Goal: Information Seeking & Learning: Understand process/instructions

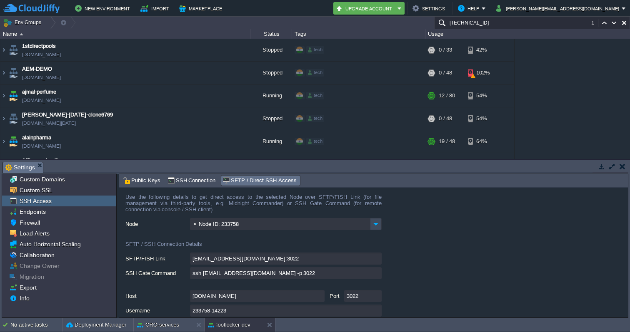
scroll to position [957, 0]
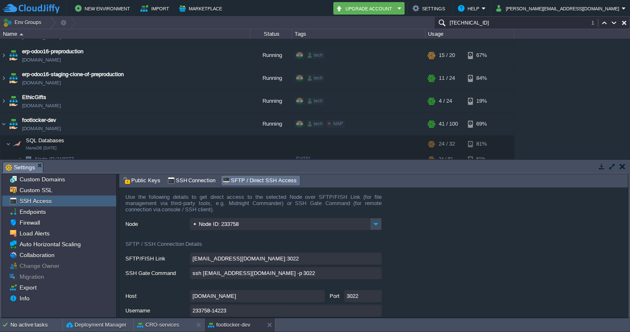
click at [498, 23] on input "[TECHNICAL_ID]" at bounding box center [532, 23] width 196 height 12
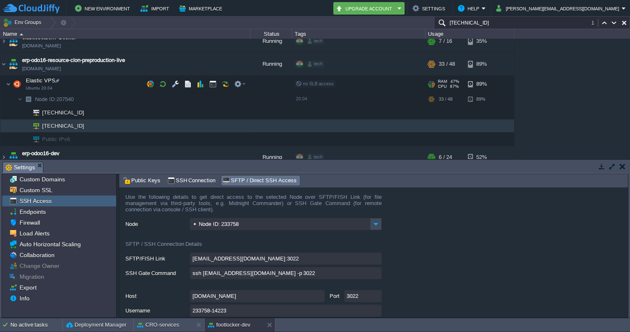
scroll to position [903, 0]
click at [244, 82] on em at bounding box center [239, 82] width 11 height 7
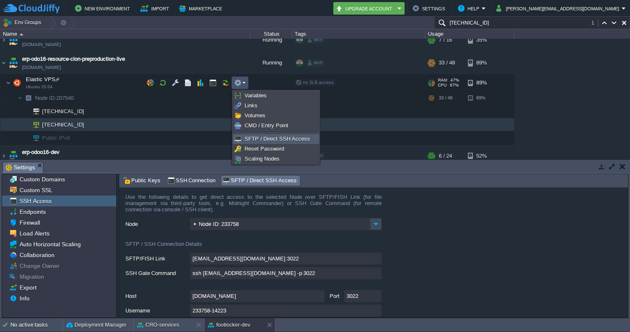
click at [254, 135] on link "SFTP / Direct SSH Access" at bounding box center [275, 139] width 85 height 9
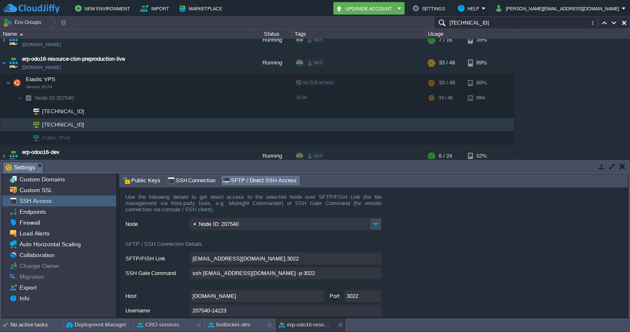
click at [377, 275] on input "ssh [EMAIL_ADDRESS][DOMAIN_NAME] -p 3022" at bounding box center [286, 273] width 192 height 12
click at [507, 257] on div "[EMAIL_ADDRESS][DOMAIN_NAME]:3022" at bounding box center [376, 259] width 502 height 13
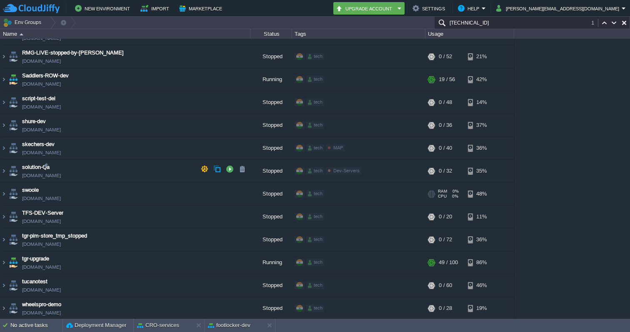
scroll to position [2326, 0]
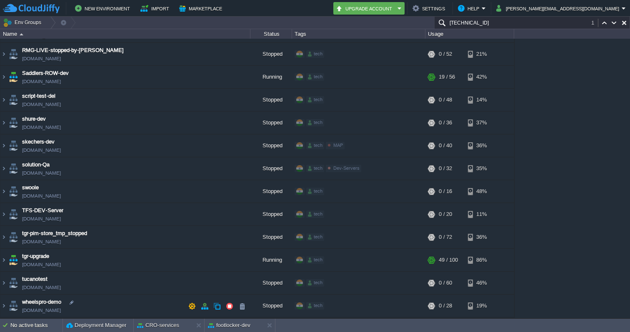
click at [5, 318] on img at bounding box center [3, 329] width 7 height 22
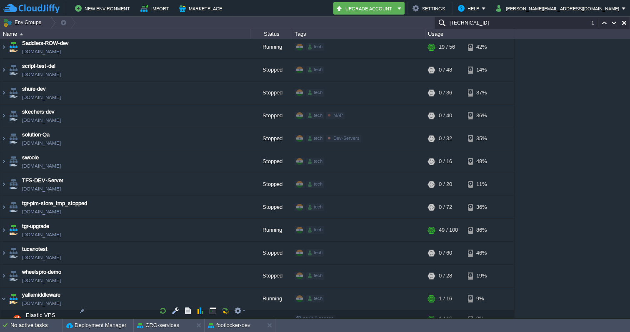
click at [19, 328] on img at bounding box center [19, 334] width 5 height 13
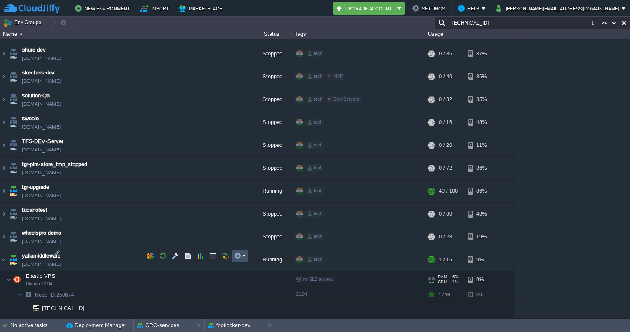
click at [241, 254] on button "button" at bounding box center [237, 255] width 7 height 7
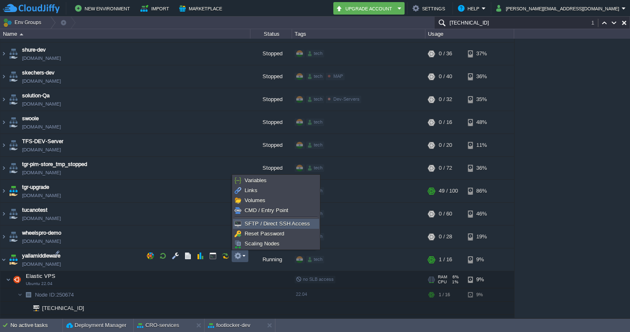
click at [262, 221] on span "SFTP / Direct SSH Access" at bounding box center [277, 224] width 65 height 6
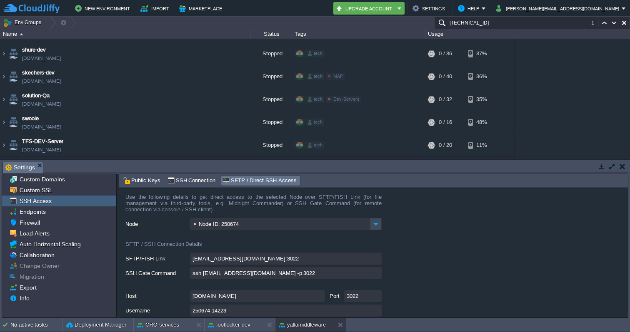
click at [377, 274] on input "ssh [EMAIL_ADDRESS][DOMAIN_NAME] -p 3022" at bounding box center [286, 273] width 192 height 12
type textarea "ssh [EMAIL_ADDRESS][DOMAIN_NAME] -p 3022"
click at [596, 110] on div "1stdirectpools [DOMAIN_NAME] Stopped tech + Add to Env Group RAM 0% CPU 0% 0 / …" at bounding box center [315, 99] width 630 height 120
click at [377, 275] on input "ssh [EMAIL_ADDRESS][DOMAIN_NAME] -p 3022" at bounding box center [286, 273] width 192 height 12
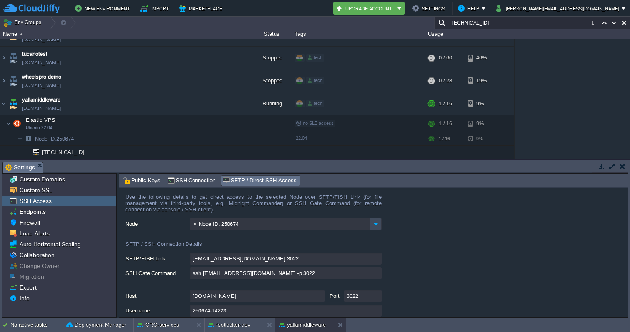
click at [585, 92] on div "1stdirectpools [DOMAIN_NAME] Stopped tech + Add to Env Group RAM 0% CPU 0% 0 / …" at bounding box center [315, 99] width 630 height 120
